Goal: Task Accomplishment & Management: Manage account settings

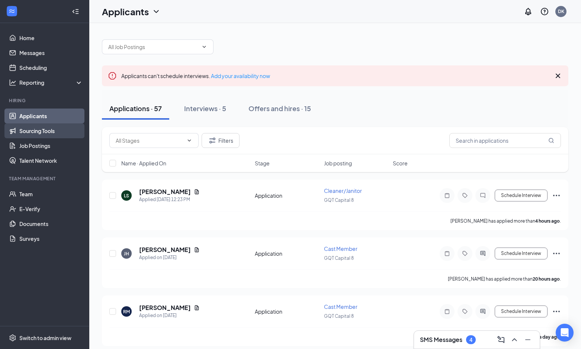
click at [43, 131] on link "Sourcing Tools" at bounding box center [51, 130] width 64 height 15
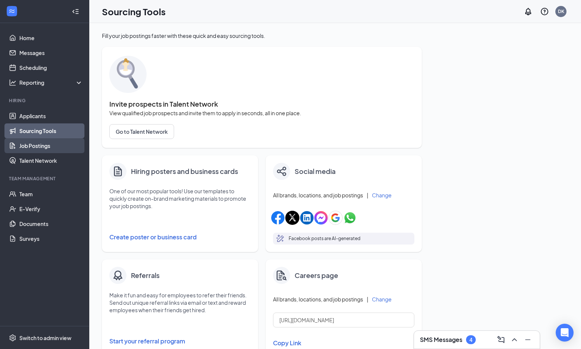
click at [28, 146] on link "Job Postings" at bounding box center [51, 145] width 64 height 15
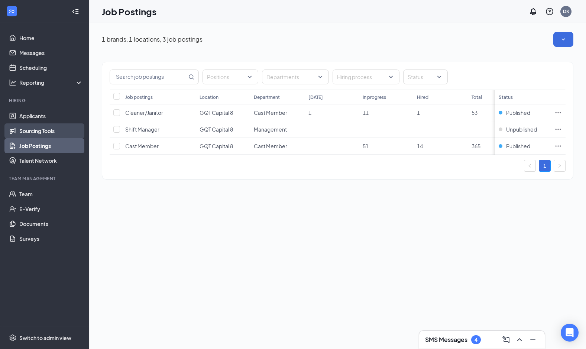
click at [57, 132] on link "Sourcing Tools" at bounding box center [51, 130] width 64 height 15
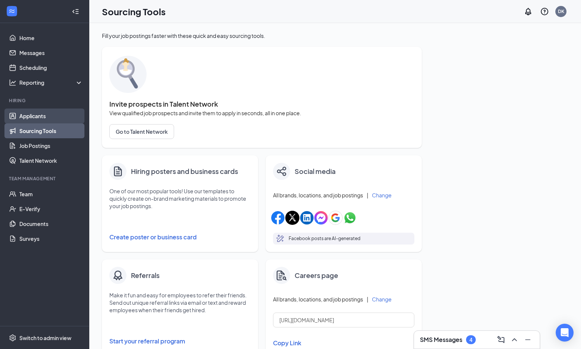
click at [50, 115] on link "Applicants" at bounding box center [51, 116] width 64 height 15
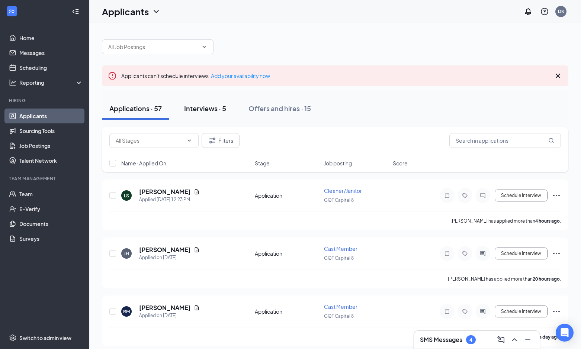
click at [200, 105] on div "Interviews · 5" at bounding box center [205, 108] width 42 height 9
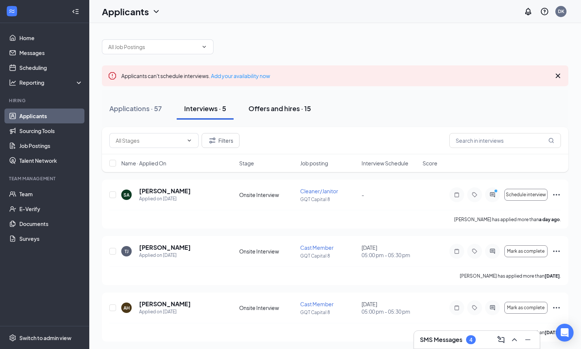
click at [272, 109] on div "Offers and hires · 15" at bounding box center [279, 108] width 62 height 9
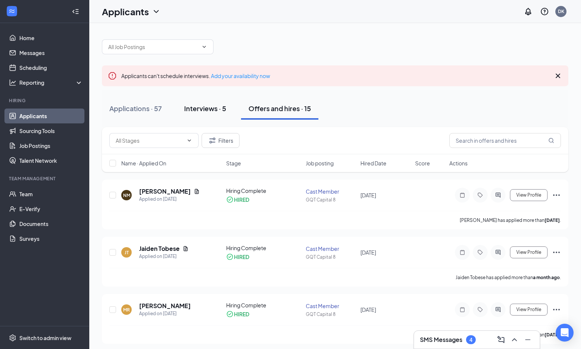
click at [212, 110] on div "Interviews · 5" at bounding box center [205, 108] width 42 height 9
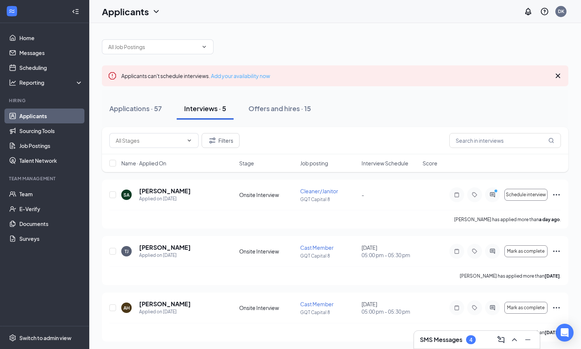
click at [239, 75] on link "Add your availability now" at bounding box center [240, 75] width 59 height 7
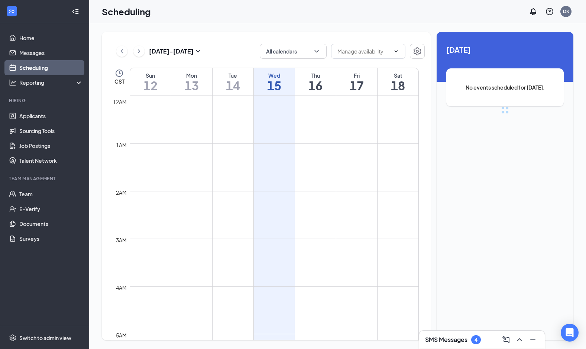
scroll to position [365, 0]
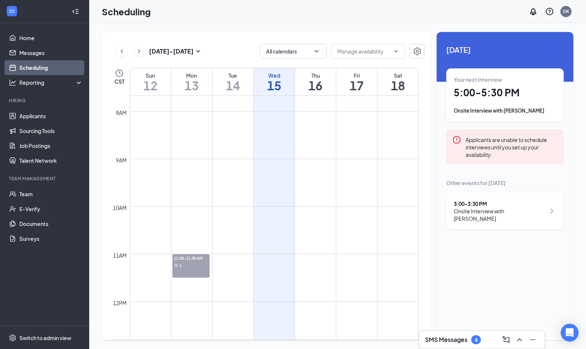
click at [270, 257] on td at bounding box center [274, 260] width 289 height 12
click at [417, 49] on icon "Settings" at bounding box center [417, 51] width 9 height 9
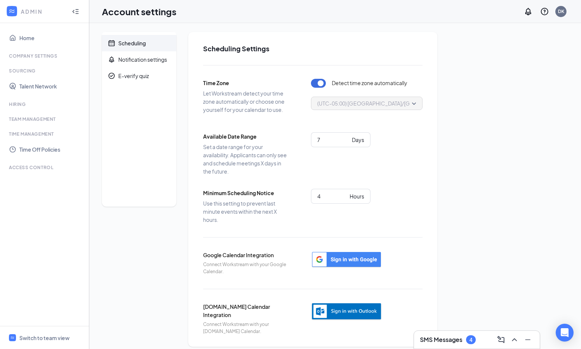
click at [75, 12] on icon "Collapse" at bounding box center [75, 11] width 7 height 7
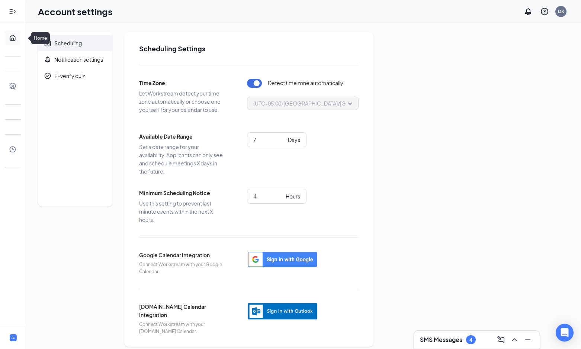
click at [19, 35] on link "Home" at bounding box center [22, 37] width 7 height 15
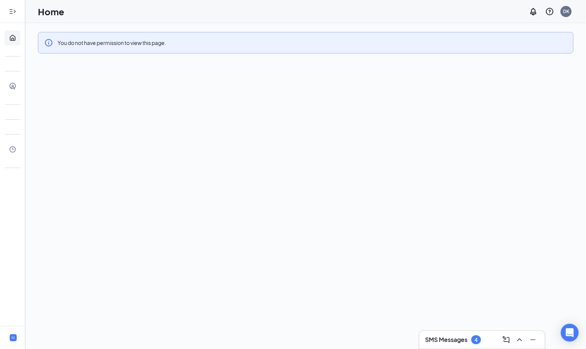
click at [14, 13] on icon "Expand" at bounding box center [12, 11] width 7 height 7
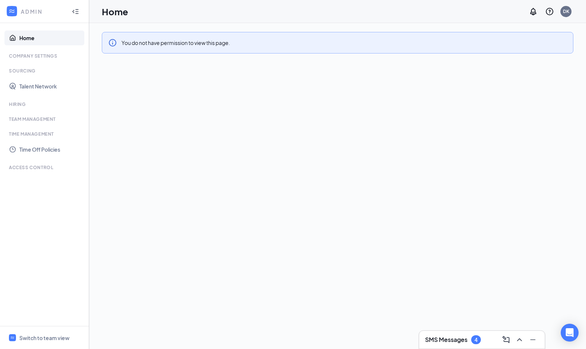
click at [116, 14] on h1 "Home" at bounding box center [115, 11] width 26 height 13
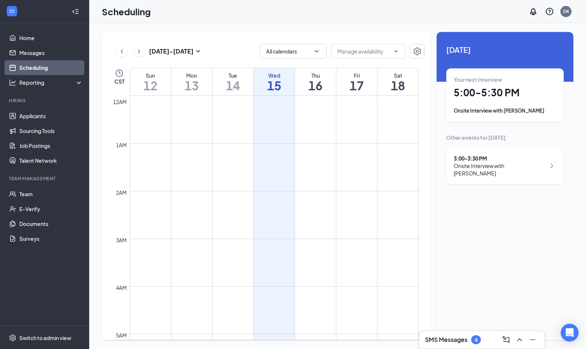
scroll to position [365, 0]
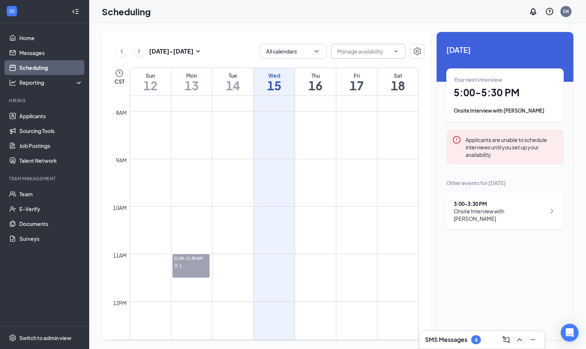
click at [384, 51] on input "text" at bounding box center [364, 51] width 53 height 8
click at [387, 51] on input "text" at bounding box center [364, 51] width 53 height 8
click at [280, 134] on td at bounding box center [274, 129] width 289 height 12
drag, startPoint x: 286, startPoint y: 180, endPoint x: 281, endPoint y: 197, distance: 17.7
click at [285, 180] on td at bounding box center [274, 177] width 289 height 12
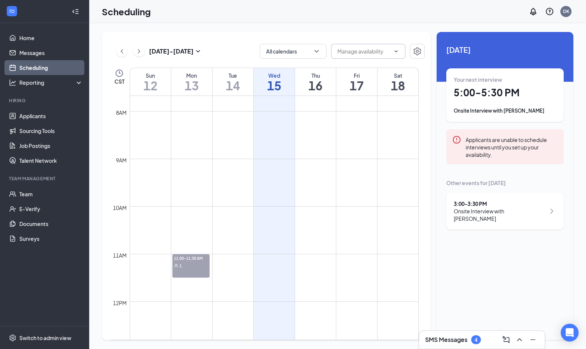
click at [279, 219] on td at bounding box center [274, 224] width 289 height 12
click at [280, 218] on td at bounding box center [274, 224] width 289 height 12
click at [281, 216] on td at bounding box center [274, 212] width 289 height 12
click at [279, 213] on td at bounding box center [274, 212] width 289 height 12
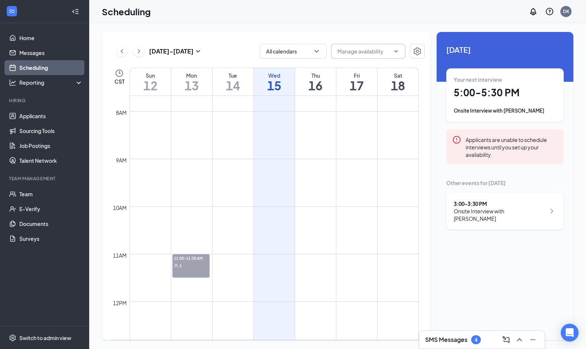
click at [278, 212] on td at bounding box center [274, 212] width 289 height 12
click at [277, 211] on td at bounding box center [274, 212] width 289 height 12
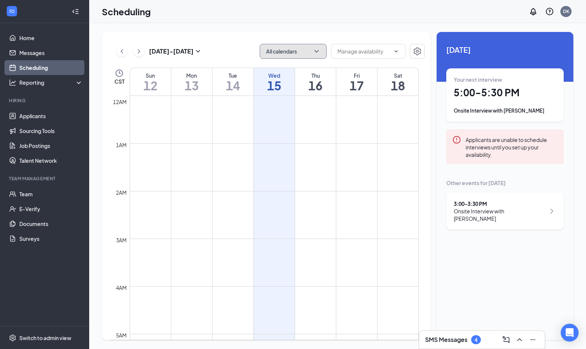
click at [316, 52] on icon "ChevronDown" at bounding box center [316, 51] width 7 height 7
click at [316, 52] on icon "ChevronUp" at bounding box center [316, 51] width 7 height 7
click at [364, 49] on input "text" at bounding box center [364, 51] width 53 height 8
click at [372, 49] on input "text" at bounding box center [364, 51] width 53 height 8
click at [373, 49] on input "text" at bounding box center [364, 51] width 53 height 8
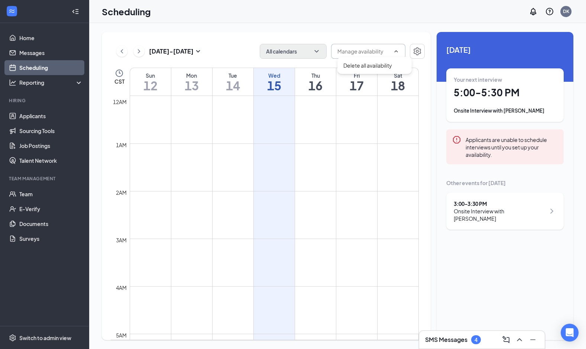
click at [374, 46] on span "Delete all availability" at bounding box center [368, 51] width 74 height 15
click at [311, 50] on button "All calendars" at bounding box center [293, 51] width 67 height 15
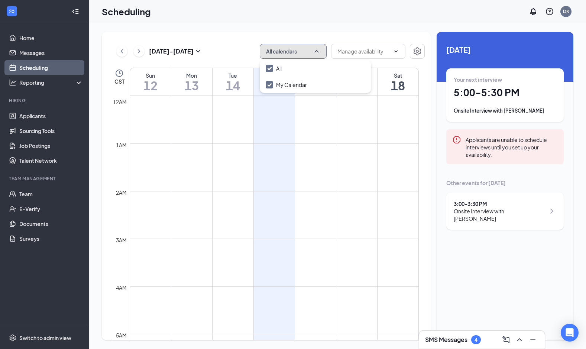
click at [310, 50] on button "All calendars" at bounding box center [293, 51] width 67 height 15
click at [288, 97] on td at bounding box center [274, 102] width 289 height 12
click at [280, 89] on h1 "15" at bounding box center [274, 85] width 41 height 13
click at [269, 102] on td at bounding box center [274, 102] width 289 height 12
click at [315, 90] on h1 "16" at bounding box center [315, 85] width 41 height 13
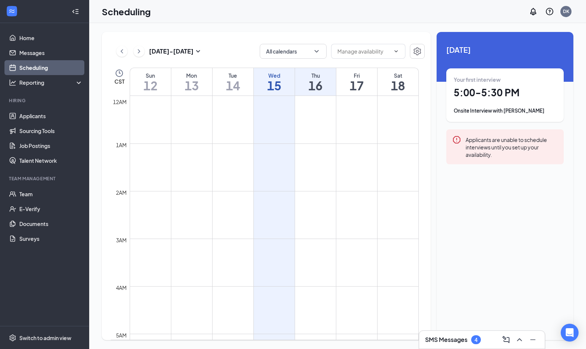
click at [360, 82] on h1 "17" at bounding box center [356, 85] width 41 height 13
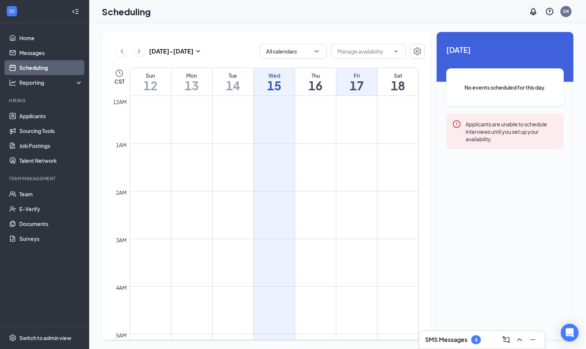
click at [321, 82] on h1 "16" at bounding box center [315, 85] width 41 height 13
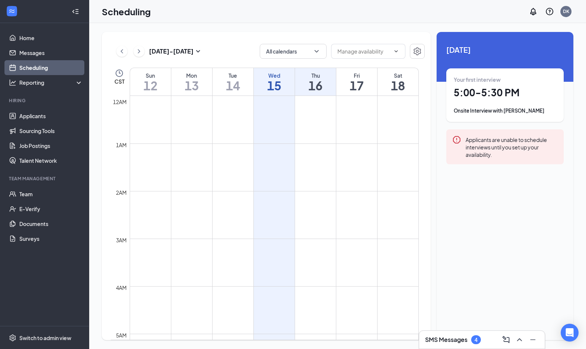
click at [76, 13] on icon "Collapse" at bounding box center [75, 11] width 7 height 7
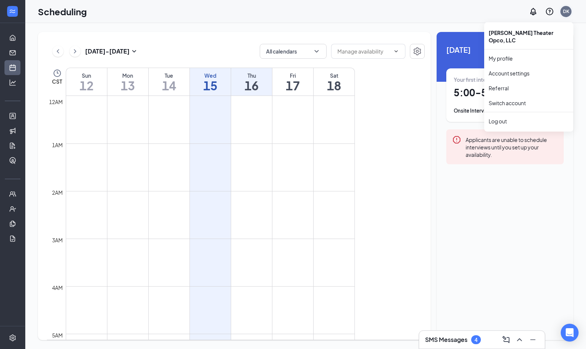
click at [568, 14] on div "DK" at bounding box center [566, 11] width 6 height 6
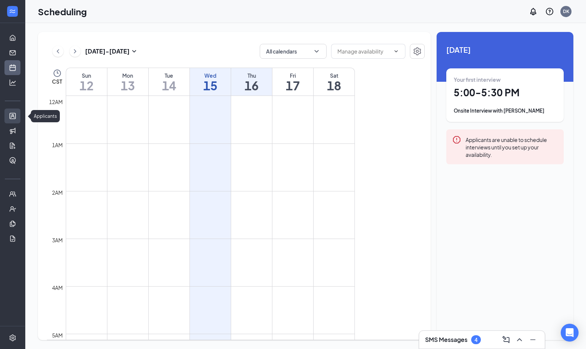
click at [19, 114] on link "Applicants" at bounding box center [22, 116] width 7 height 15
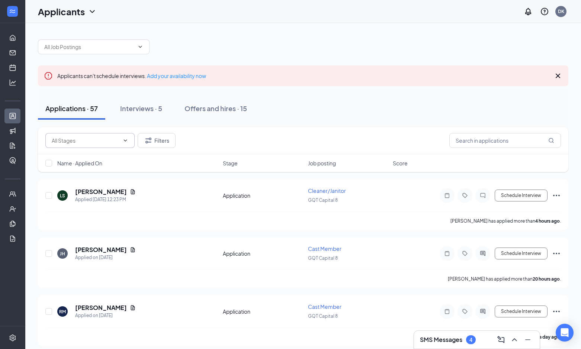
click at [104, 144] on input "text" at bounding box center [86, 140] width 68 height 8
click at [106, 140] on input "text" at bounding box center [86, 140] width 68 height 8
click at [499, 144] on input "text" at bounding box center [505, 140] width 112 height 15
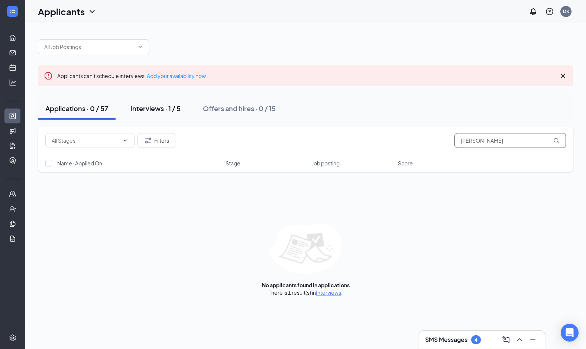
type input "[PERSON_NAME]"
click at [149, 112] on div "Interviews · 1 / 5" at bounding box center [155, 108] width 50 height 9
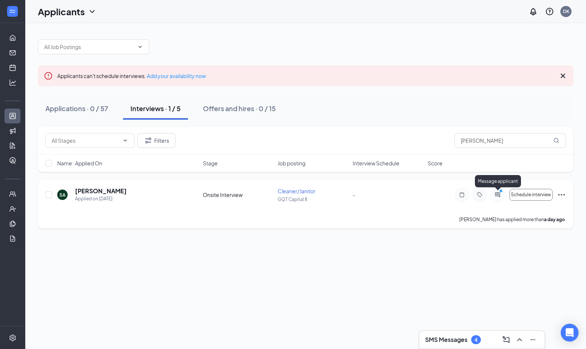
click at [496, 191] on div at bounding box center [497, 194] width 15 height 15
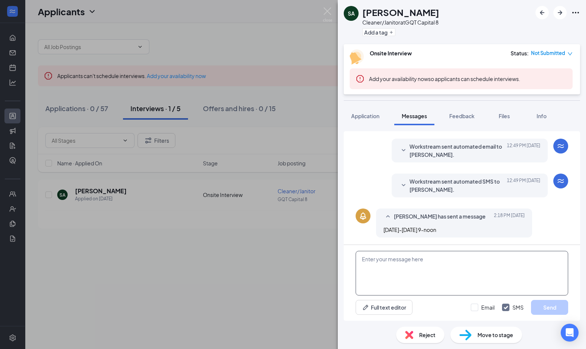
scroll to position [53, 0]
click at [444, 261] on textarea at bounding box center [462, 273] width 213 height 45
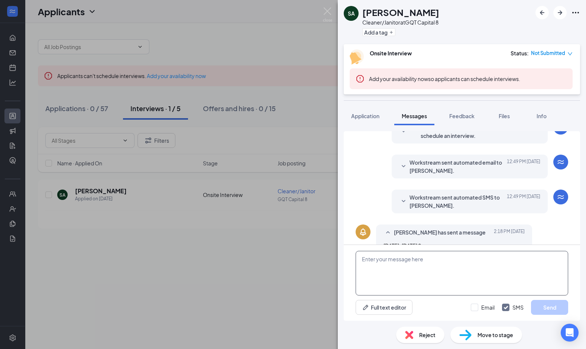
scroll to position [53, 0]
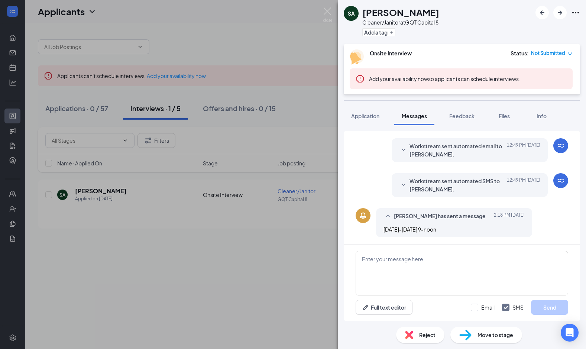
click at [272, 291] on div "SA [PERSON_NAME] Cleaner/Janitor at GQT Capital 8 Add a tag Onsite Interview St…" at bounding box center [293, 174] width 586 height 349
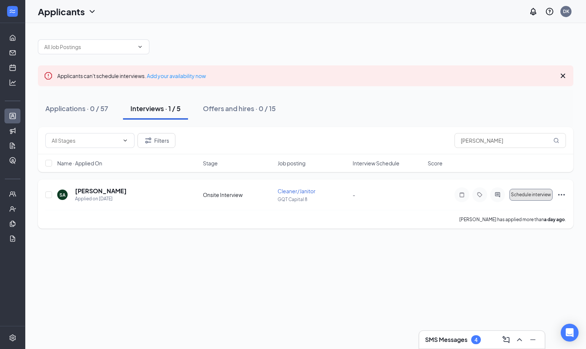
click at [526, 191] on button "Schedule interview" at bounding box center [531, 195] width 43 height 12
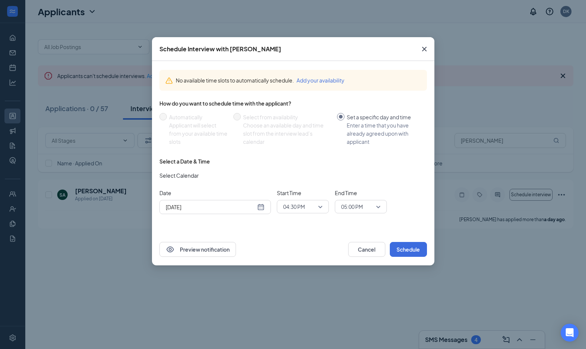
click at [261, 207] on div "[DATE]" at bounding box center [215, 207] width 99 height 8
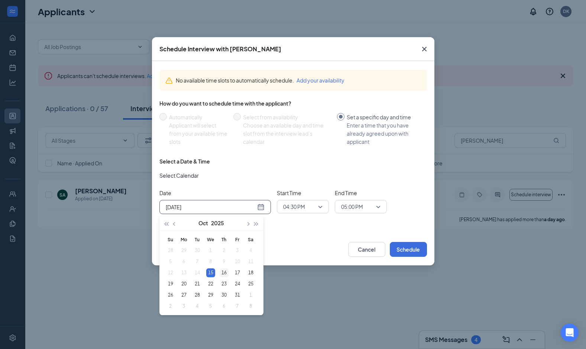
type input "[DATE]"
click at [224, 272] on div "16" at bounding box center [224, 272] width 9 height 9
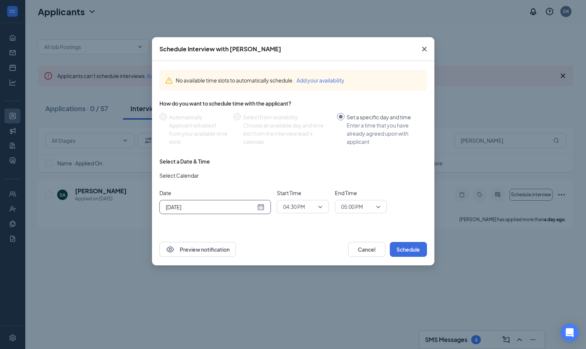
click at [317, 206] on span "04:30 PM" at bounding box center [302, 206] width 39 height 11
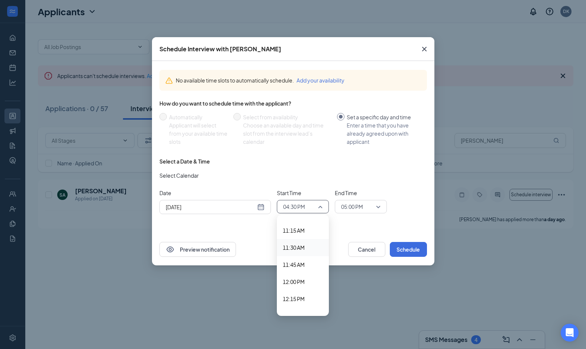
scroll to position [754, 0]
click at [303, 225] on span "11:00 AM" at bounding box center [294, 225] width 22 height 8
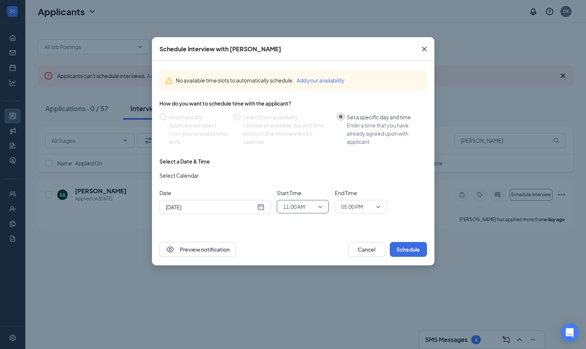
click at [367, 208] on span "05:00 PM" at bounding box center [357, 206] width 33 height 11
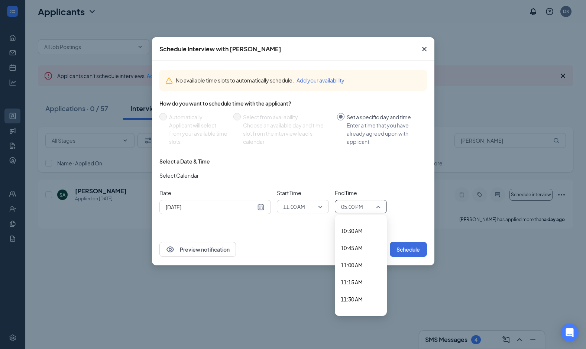
scroll to position [751, 0]
click at [363, 259] on span "11:30 AM" at bounding box center [352, 262] width 22 height 8
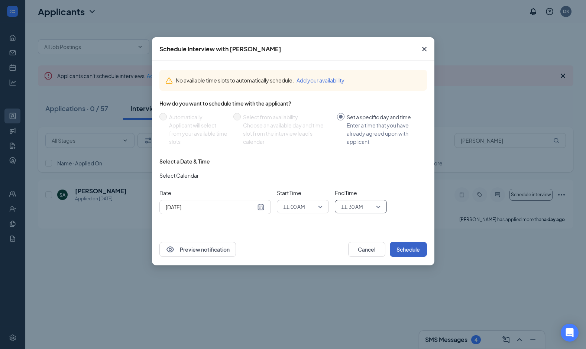
click at [415, 249] on button "Schedule" at bounding box center [408, 249] width 37 height 15
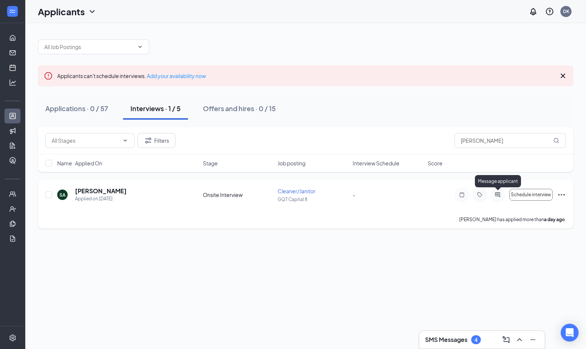
click at [499, 196] on icon "ActiveChat" at bounding box center [497, 195] width 9 height 6
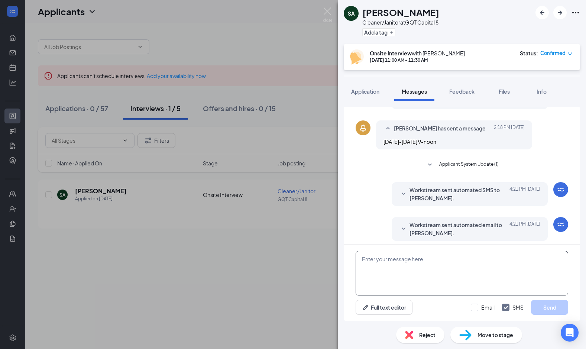
scroll to position [120, 0]
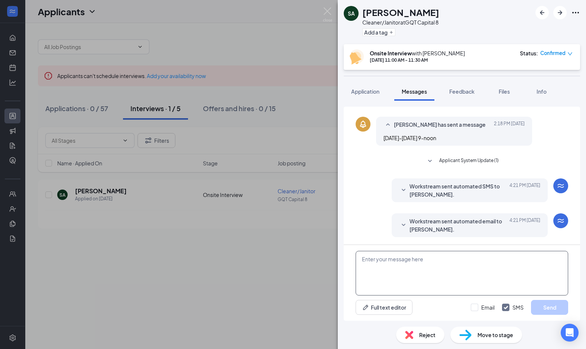
click at [438, 261] on textarea at bounding box center [462, 273] width 213 height 45
type textarea "I have you scheduled [DATE] @ 11:00am."
click at [558, 305] on button "Send" at bounding box center [549, 307] width 37 height 15
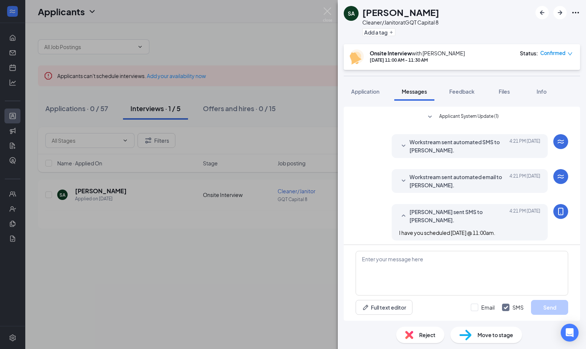
scroll to position [168, 0]
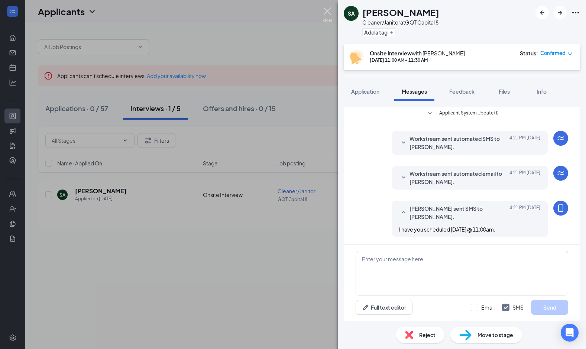
click at [328, 13] on img at bounding box center [327, 14] width 9 height 14
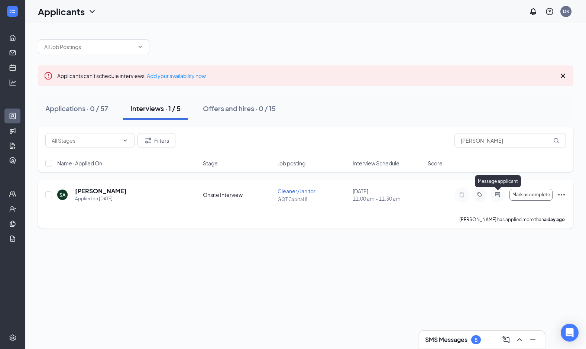
click at [499, 193] on icon "ActiveChat" at bounding box center [497, 194] width 5 height 5
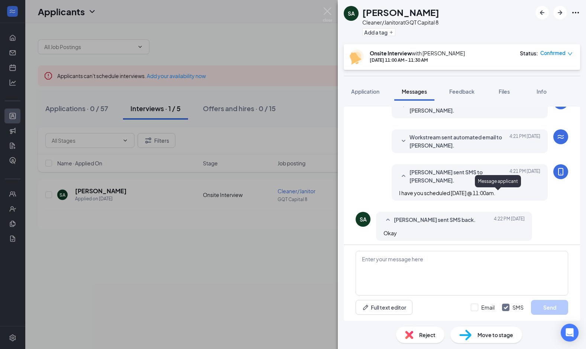
scroll to position [232, 0]
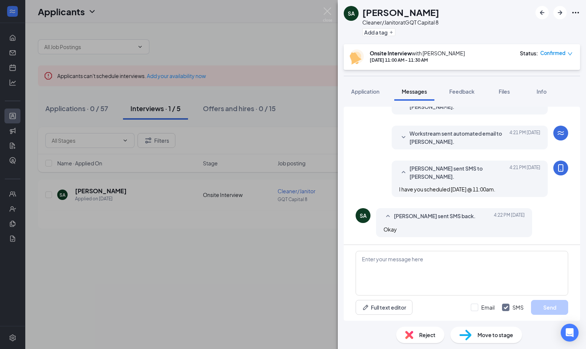
click at [305, 264] on div "SA [PERSON_NAME] Cleaner/Janitor at GQT Capital 8 Add a tag Onsite Interview wi…" at bounding box center [293, 174] width 586 height 349
